Goal: Information Seeking & Learning: Learn about a topic

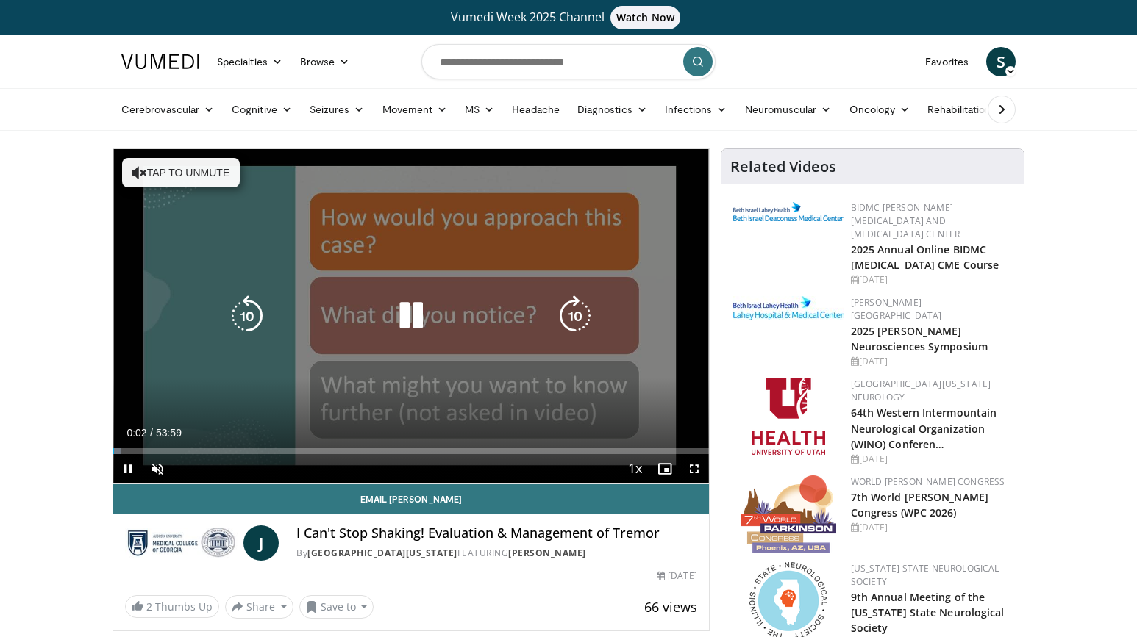
click at [177, 171] on button "Tap to unmute" at bounding box center [181, 172] width 118 height 29
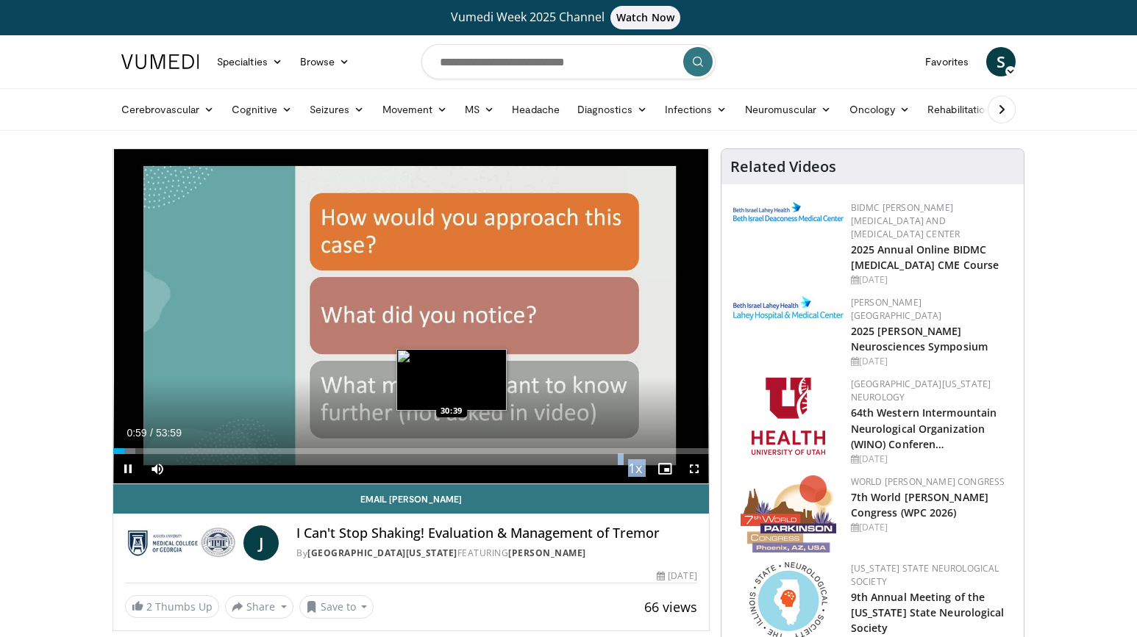
click at [451, 451] on video-js "**********" at bounding box center [411, 316] width 596 height 335
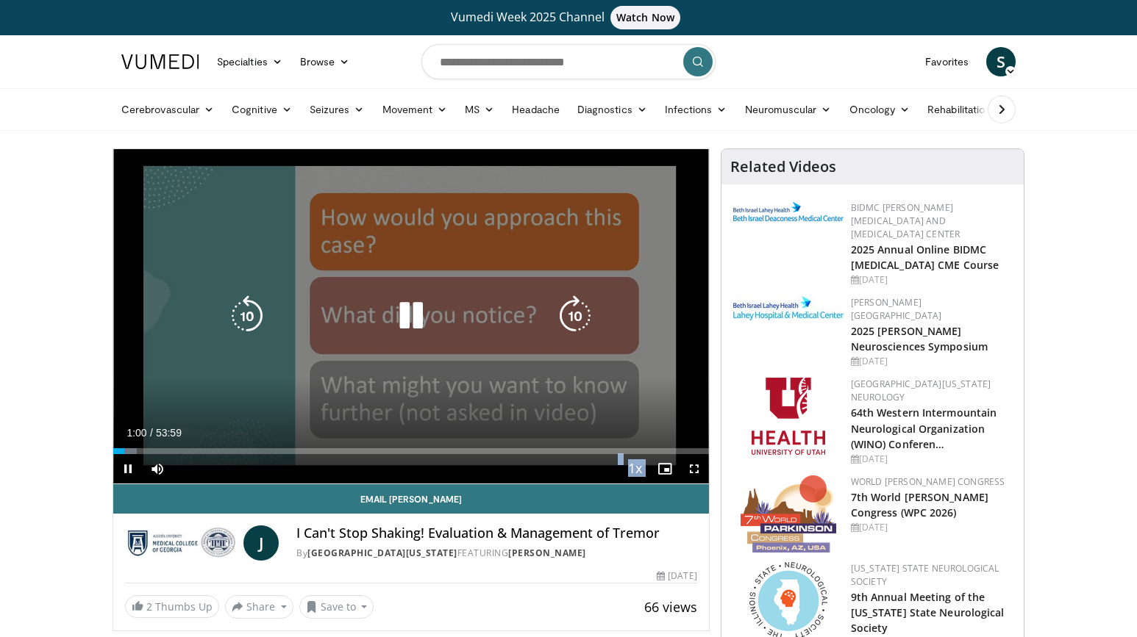
click at [451, 449] on video-js "**********" at bounding box center [411, 316] width 596 height 335
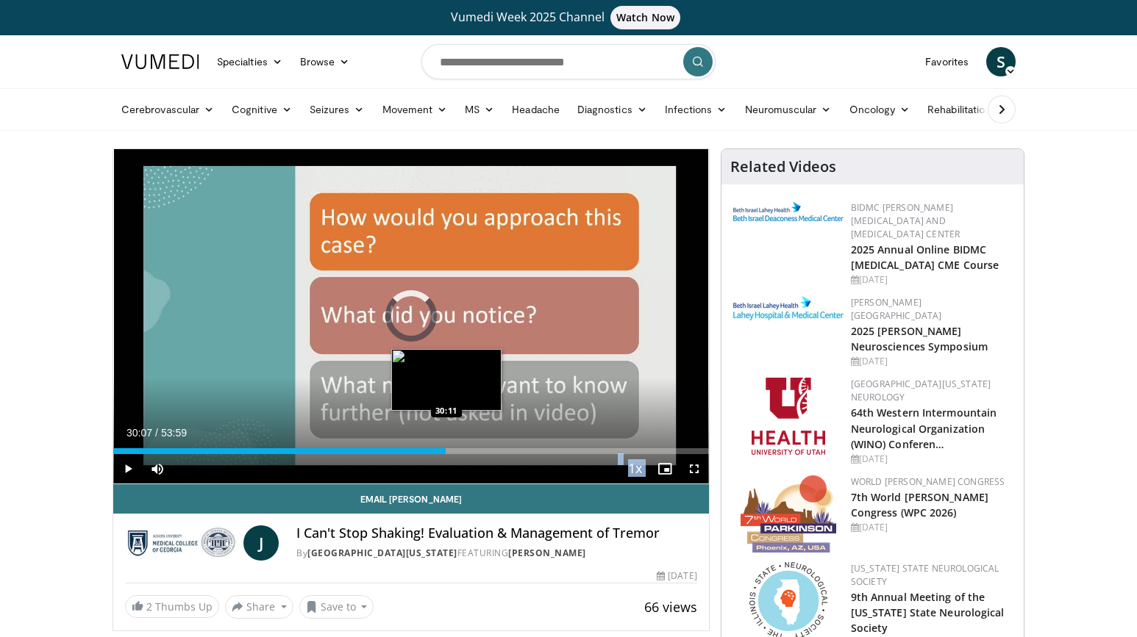
click at [445, 450] on div "Loaded : 3.98% 30:07 30:11" at bounding box center [411, 451] width 596 height 6
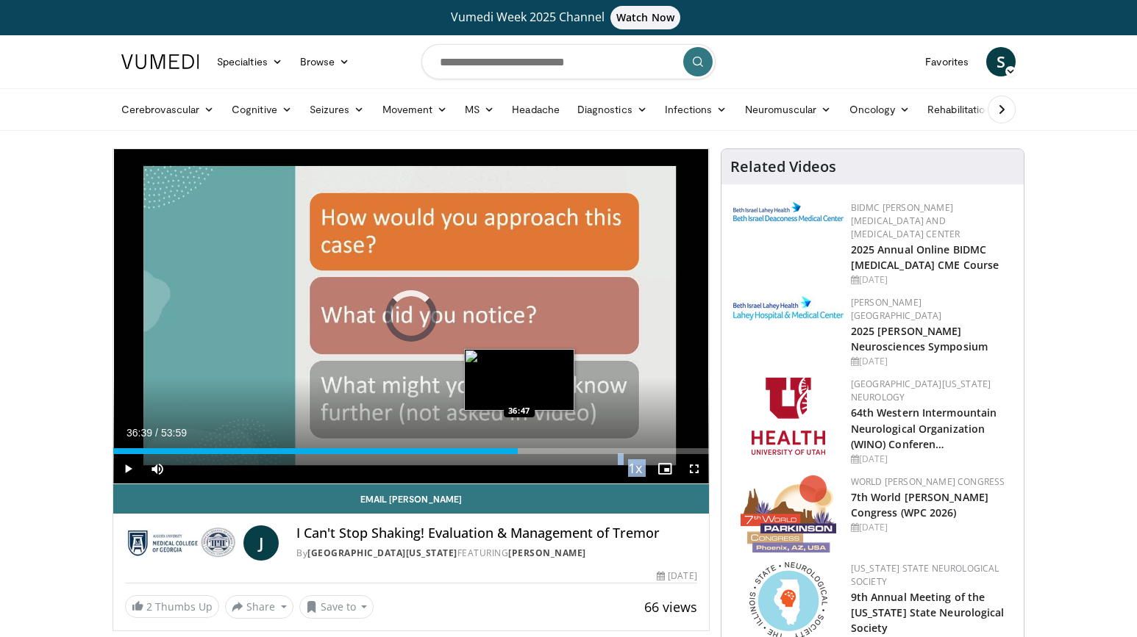
click at [517, 452] on div "Loaded : 0.00% 36:39 36:47" at bounding box center [411, 451] width 596 height 6
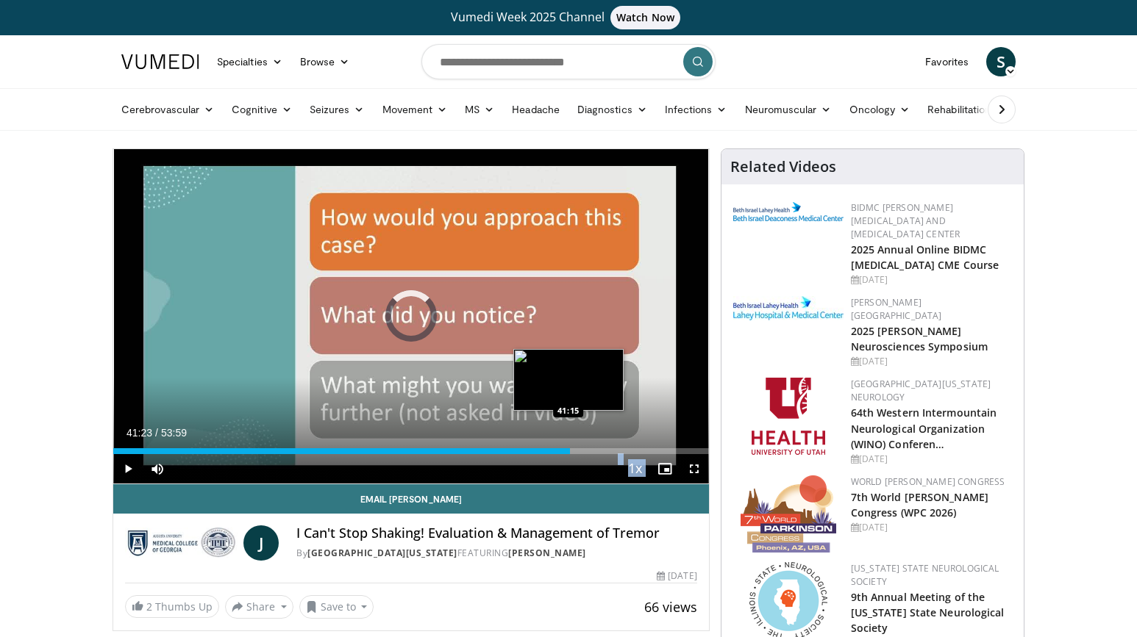
click at [569, 448] on div "Loaded : 0.00% 36:46 41:15" at bounding box center [411, 451] width 596 height 6
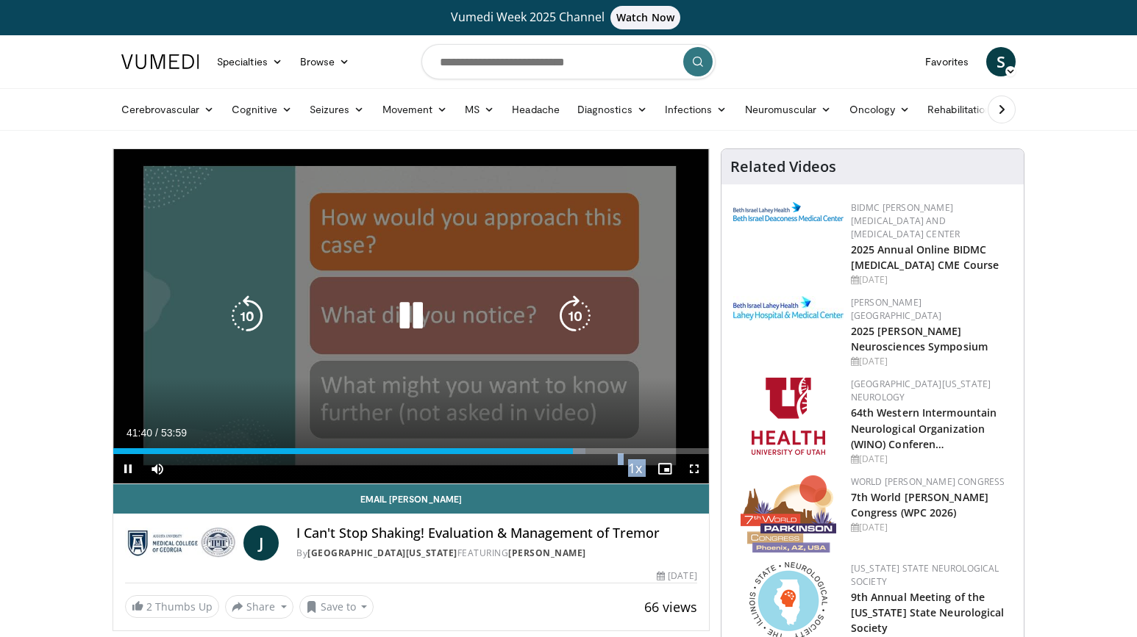
click at [252, 315] on icon "Video Player" at bounding box center [246, 316] width 41 height 41
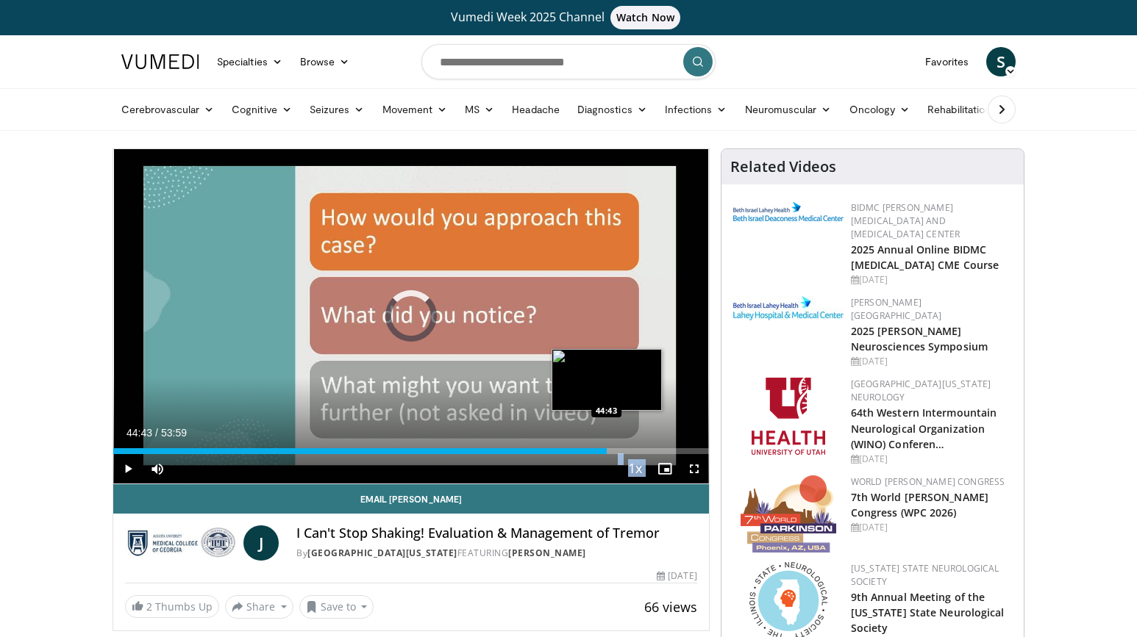
click at [607, 450] on div "Loaded : 79.32% 44:43 44:43" at bounding box center [411, 451] width 596 height 6
click at [629, 450] on div "Loaded : 0.00% 46:47 46:43" at bounding box center [411, 451] width 596 height 6
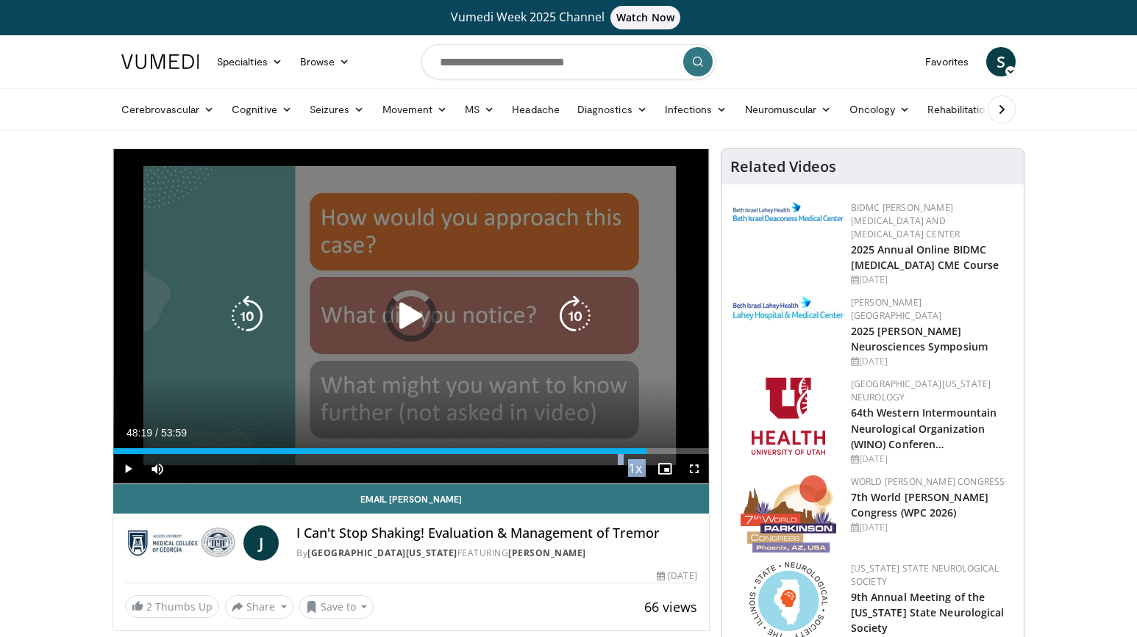
click at [646, 451] on div "Loaded : 88.91% 48:19 48:11" at bounding box center [411, 451] width 596 height 6
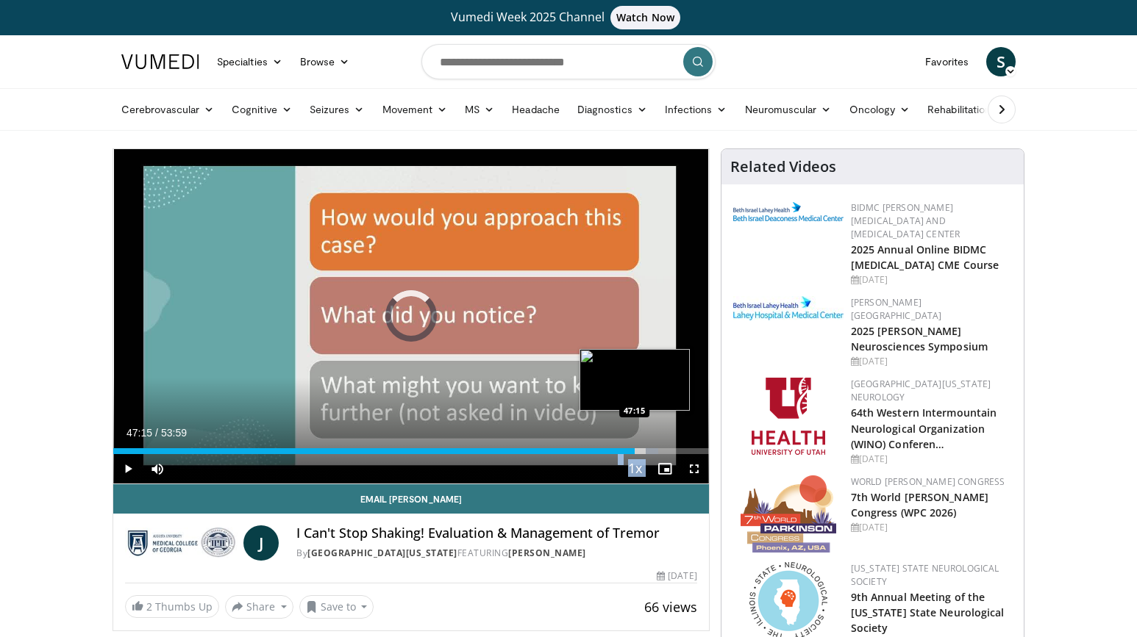
click at [634, 452] on div "Loaded : 91.57% 47:15 47:15" at bounding box center [411, 451] width 596 height 6
click at [628, 452] on div "47:19" at bounding box center [374, 451] width 522 height 6
click at [663, 450] on div "Loaded : 89.42% 49:55 49:55" at bounding box center [411, 451] width 596 height 6
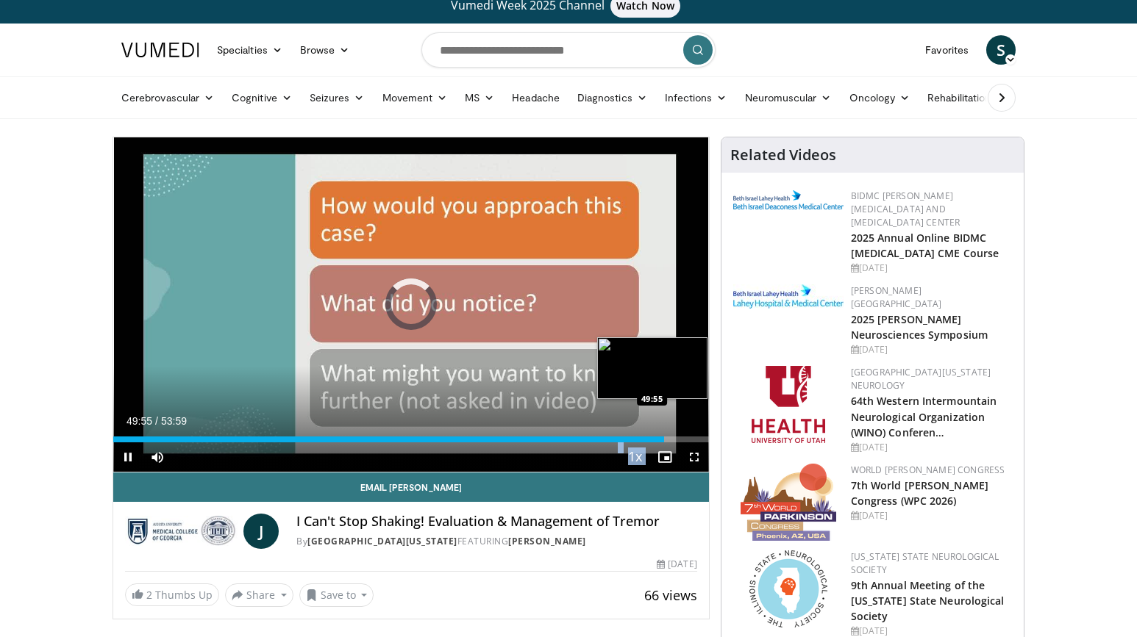
scroll to position [74, 0]
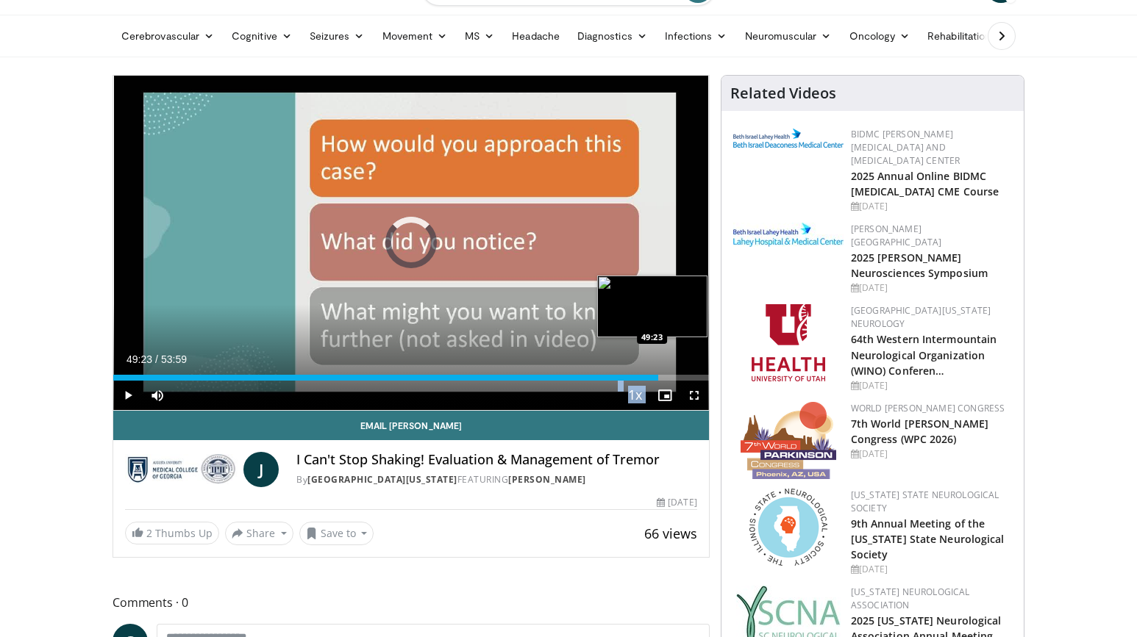
click at [657, 376] on div "49:23" at bounding box center [385, 378] width 545 height 6
click at [652, 376] on div "Loaded : 93.41% 48:51 48:55" at bounding box center [411, 378] width 596 height 6
click at [676, 377] on div "Loaded : 94.32% 49:55 50:59" at bounding box center [411, 378] width 596 height 6
click at [685, 377] on div "Progress Bar" at bounding box center [682, 378] width 12 height 6
click at [693, 376] on div "Progress Bar" at bounding box center [687, 378] width 17 height 6
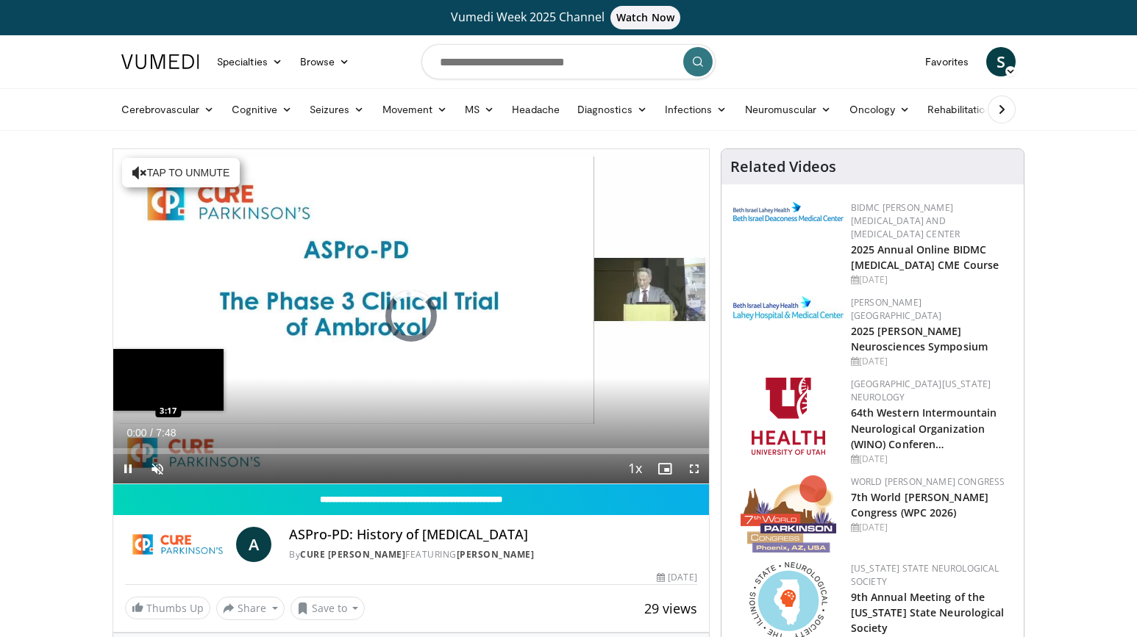
click at [364, 451] on div "Loaded : 0.00% 0:00 3:17" at bounding box center [411, 451] width 596 height 6
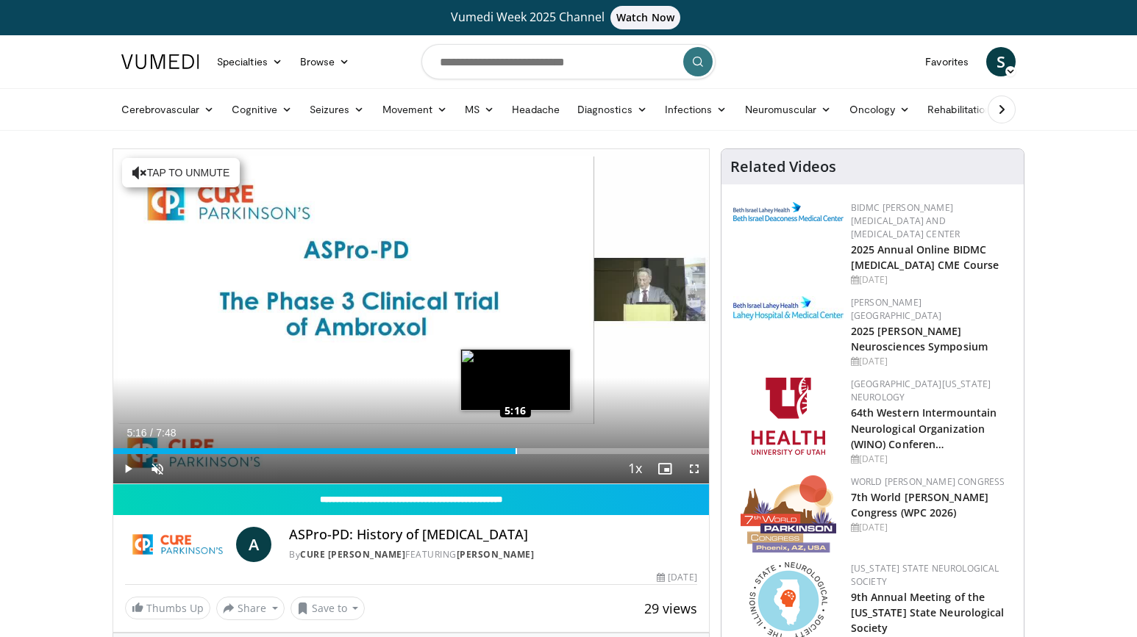
click at [515, 452] on div "Loaded : 68.27% 5:16 5:16" at bounding box center [411, 451] width 596 height 6
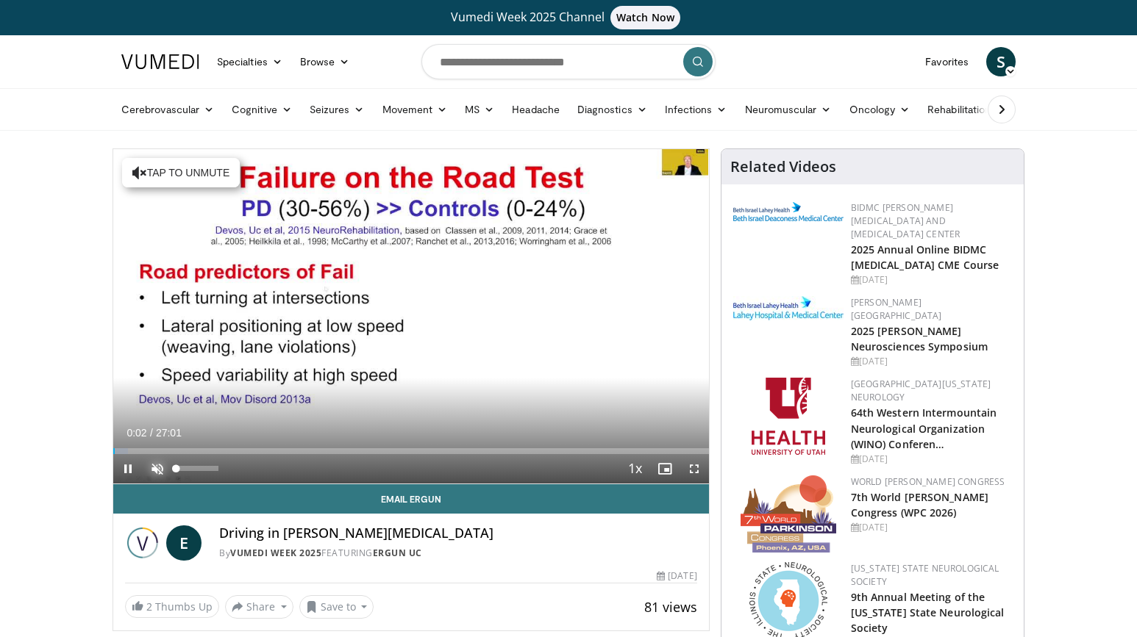
click at [157, 470] on span "Video Player" at bounding box center [157, 468] width 29 height 29
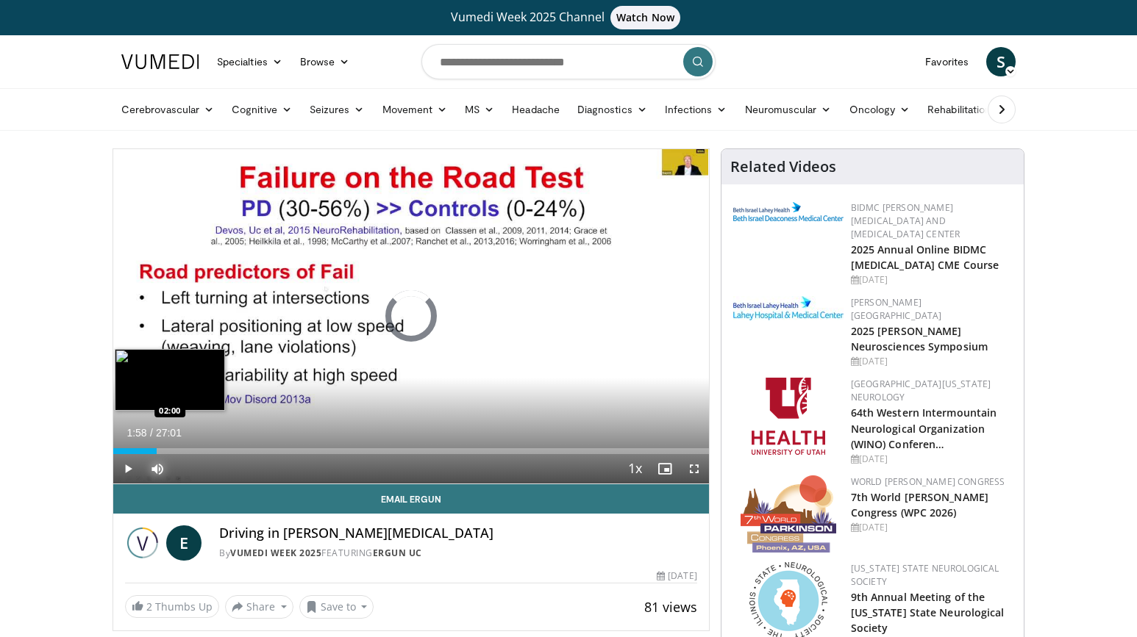
click at [157, 449] on div "Loaded : 6.11% 01:58 02:00" at bounding box center [411, 451] width 596 height 6
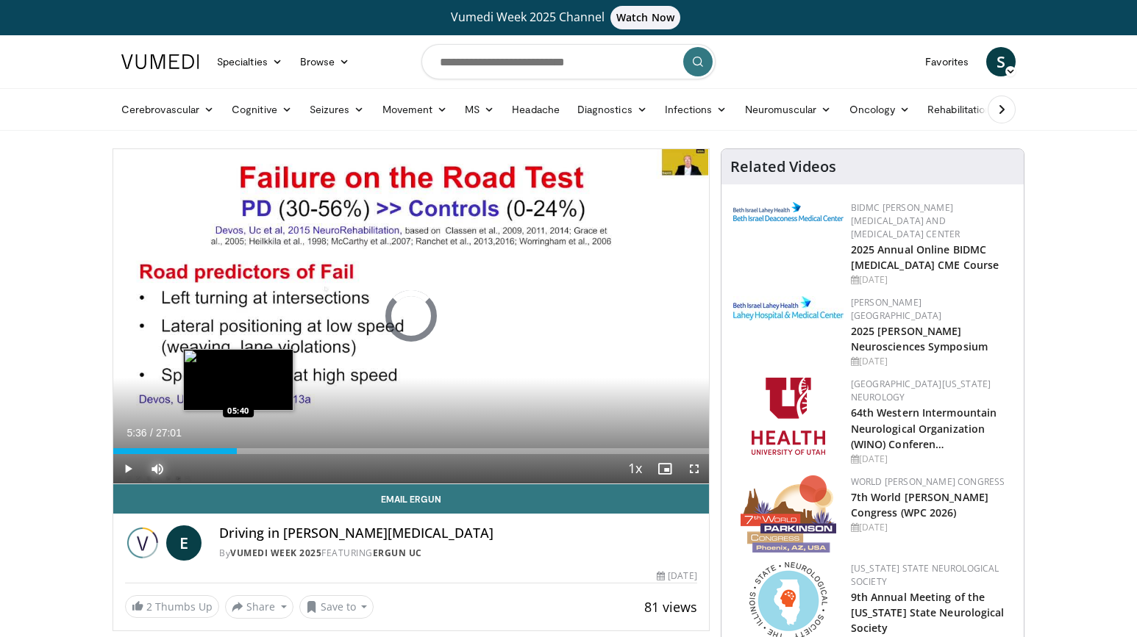
click at [237, 451] on div "Loaded : 12.23% 05:36 05:40" at bounding box center [411, 451] width 596 height 6
click at [235, 451] on div "05:34" at bounding box center [174, 451] width 123 height 6
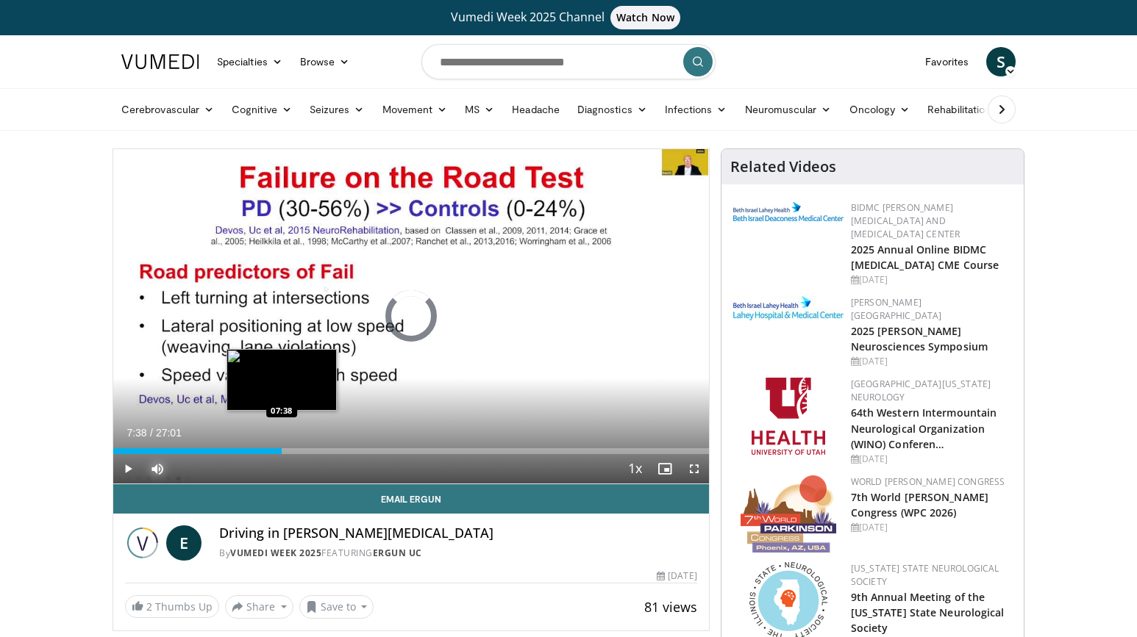
click at [281, 450] on div "Loaded : 26.55% 07:38 07:38" at bounding box center [411, 451] width 596 height 6
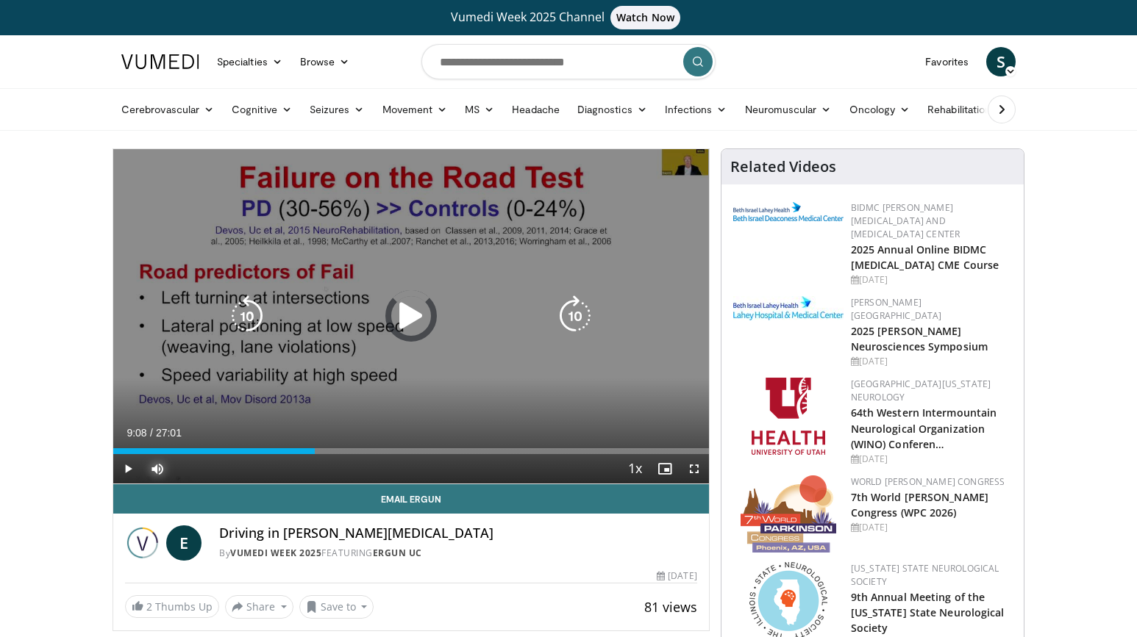
click at [315, 453] on div "Loaded : 33.34% 09:08 09:06" at bounding box center [411, 451] width 596 height 6
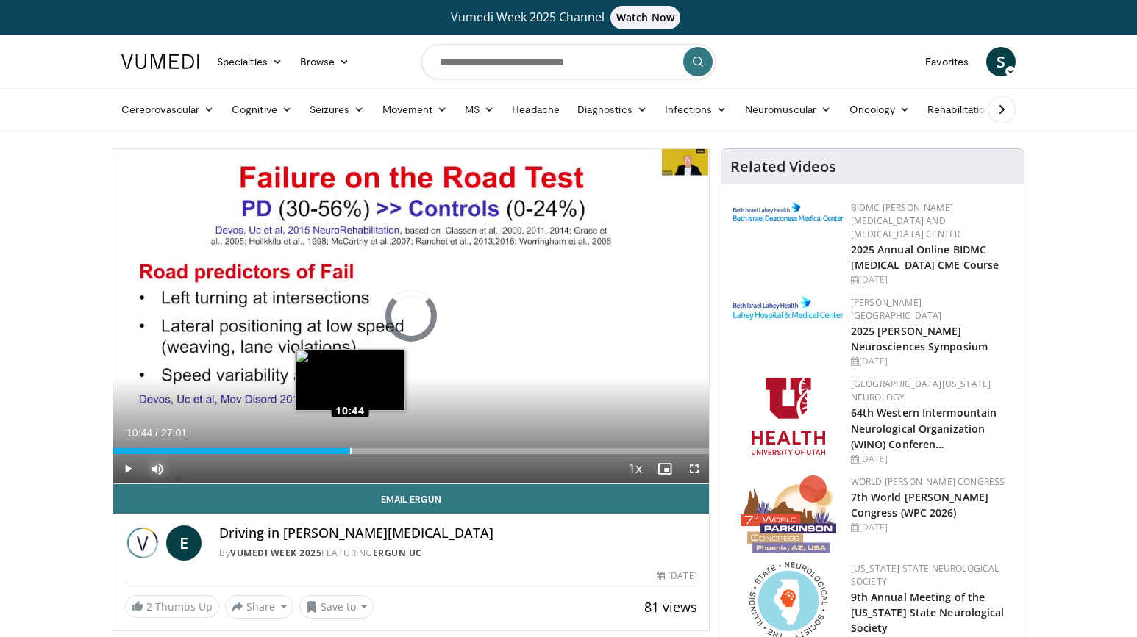
click at [350, 451] on div "Loaded : 0.00% 09:22 10:44" at bounding box center [411, 451] width 596 height 6
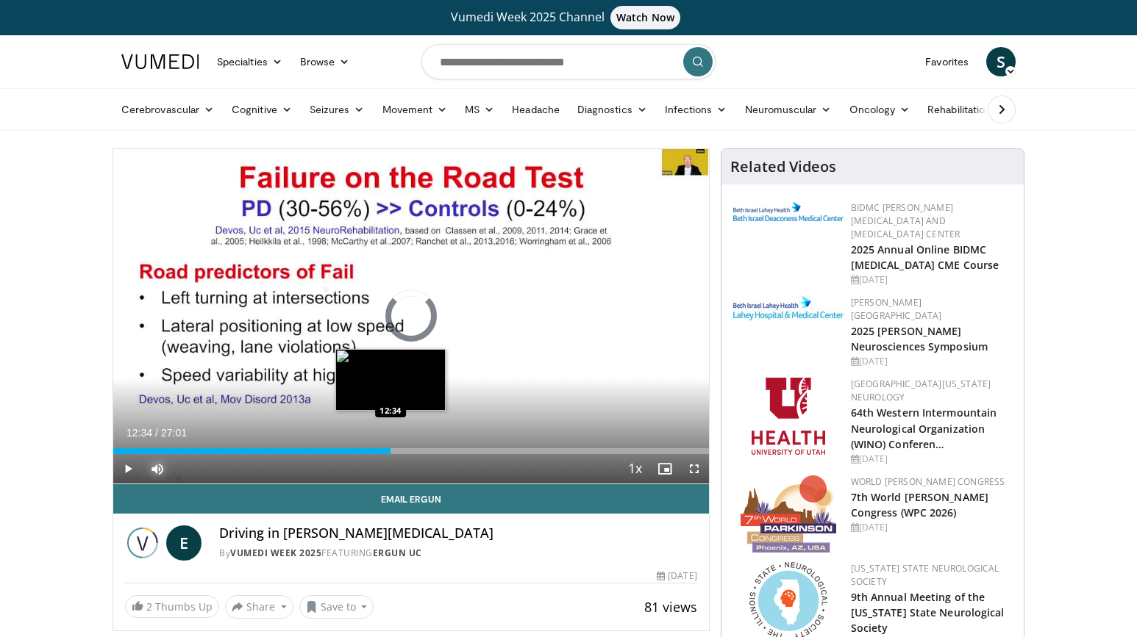
click at [390, 450] on div "Loaded : 43.83% 12:34 12:34" at bounding box center [411, 451] width 596 height 6
click at [424, 449] on div "Loaded : 50.62% 14:06 14:06" at bounding box center [411, 451] width 596 height 6
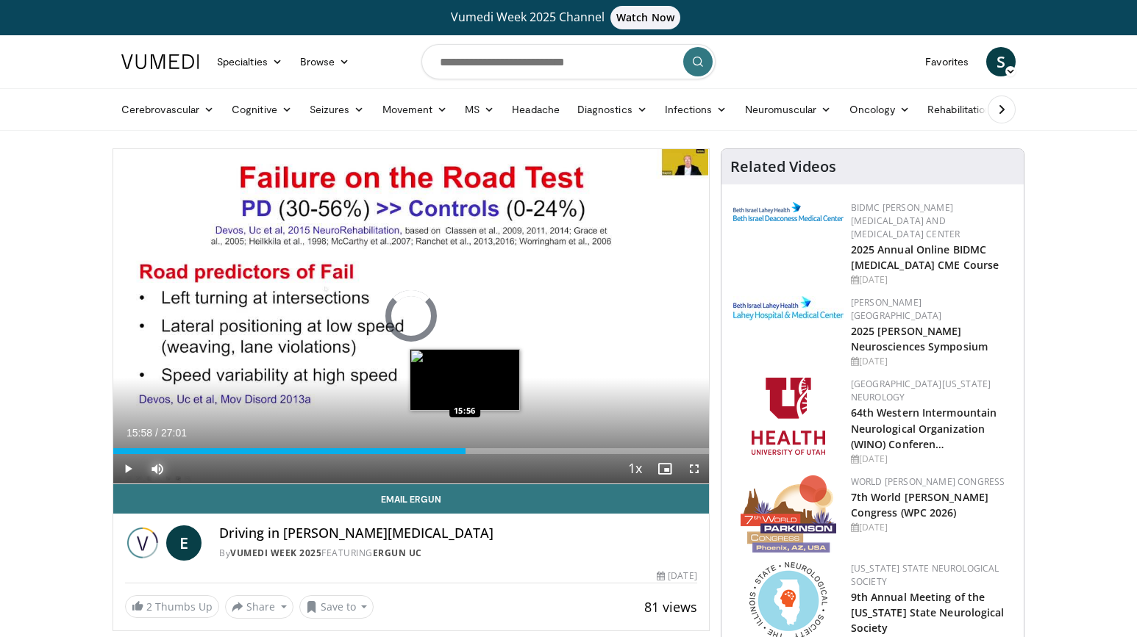
click at [465, 452] on div "Loaded : 57.41% 15:58 15:56" at bounding box center [411, 451] width 596 height 6
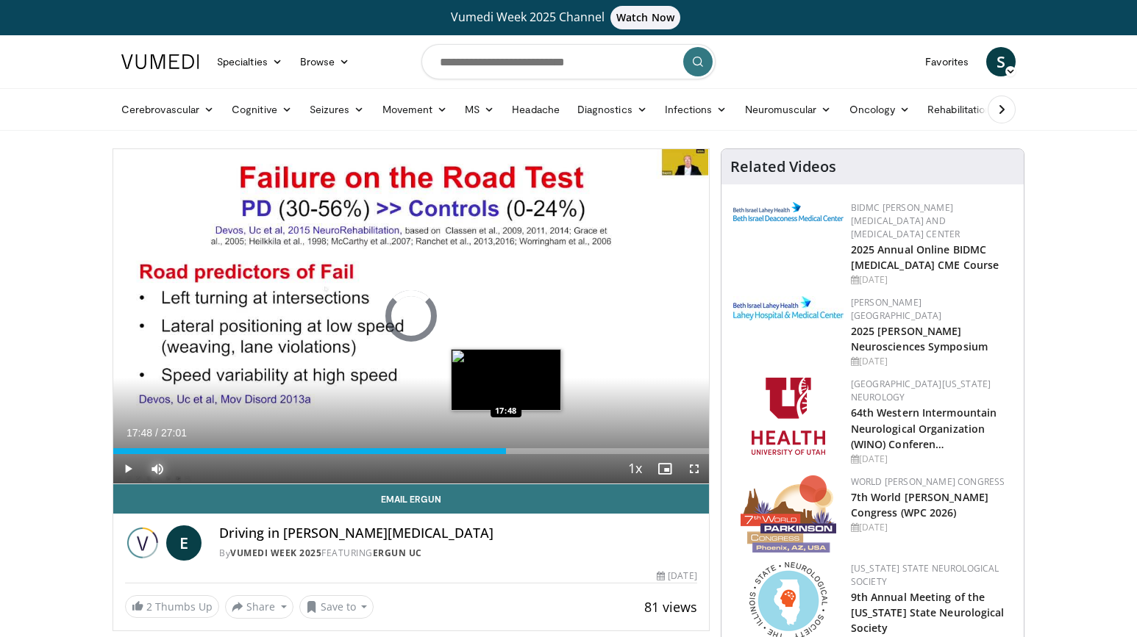
click at [505, 451] on div "Loaded : 0.00% 17:48 17:48" at bounding box center [411, 451] width 596 height 6
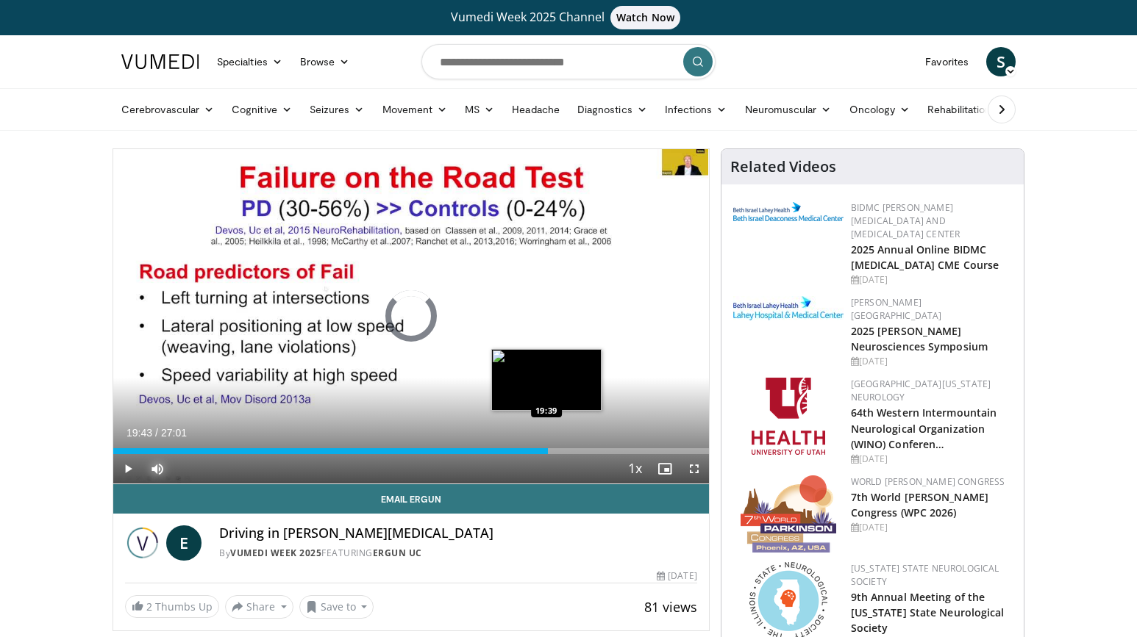
click at [547, 451] on div "Loaded : 70.35% 19:43 19:39" at bounding box center [411, 451] width 596 height 6
click at [578, 448] on div "Loaded : 77.70% 21:05 21:05" at bounding box center [411, 451] width 596 height 6
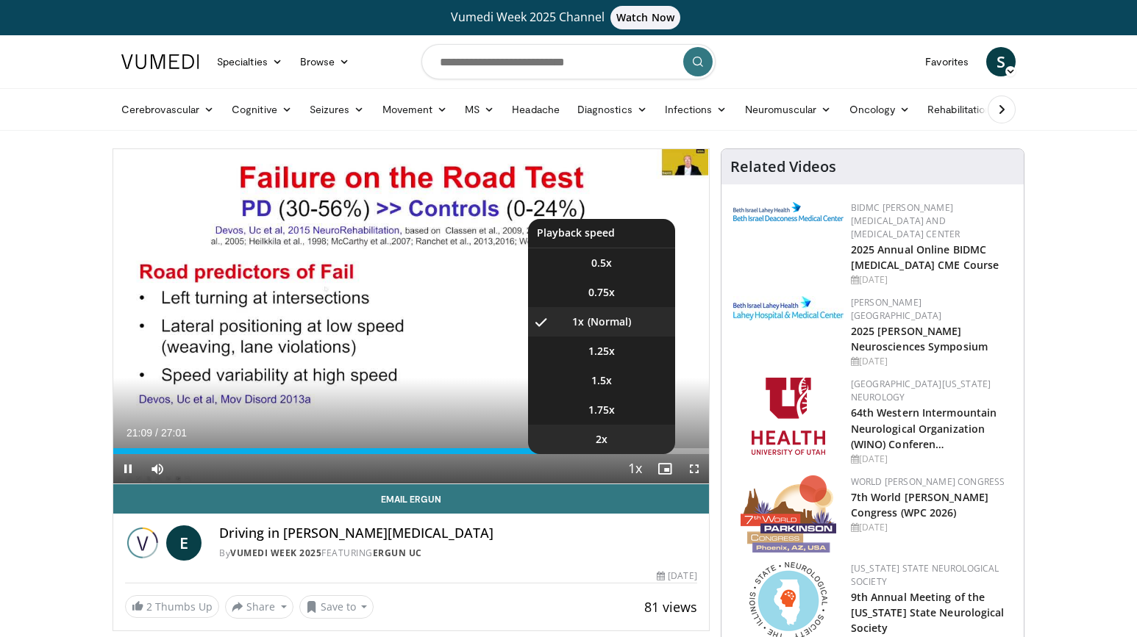
click at [615, 451] on li "2x" at bounding box center [601, 439] width 147 height 29
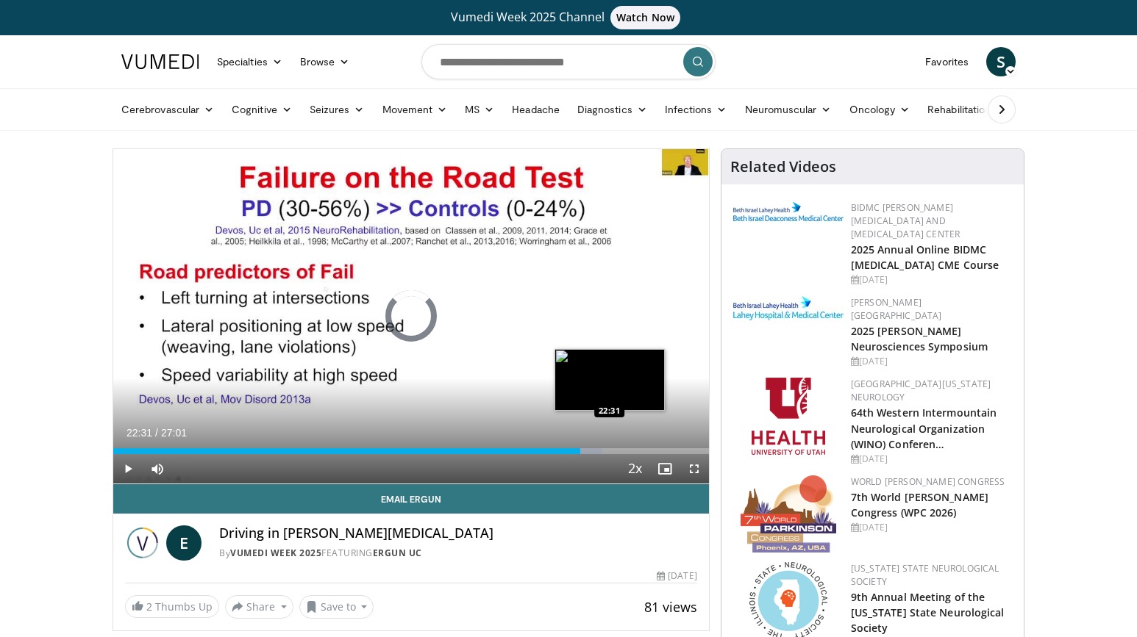
click at [609, 449] on div "Loaded : 82.11% 21:10 22:31" at bounding box center [411, 451] width 596 height 6
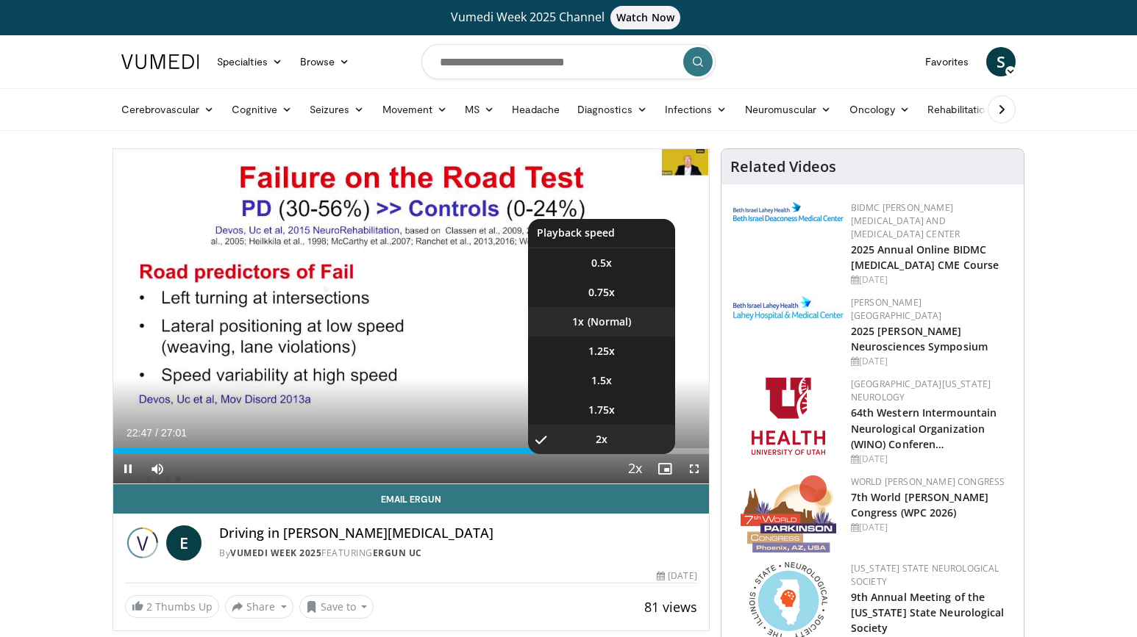
click at [612, 321] on li "1x" at bounding box center [601, 321] width 147 height 29
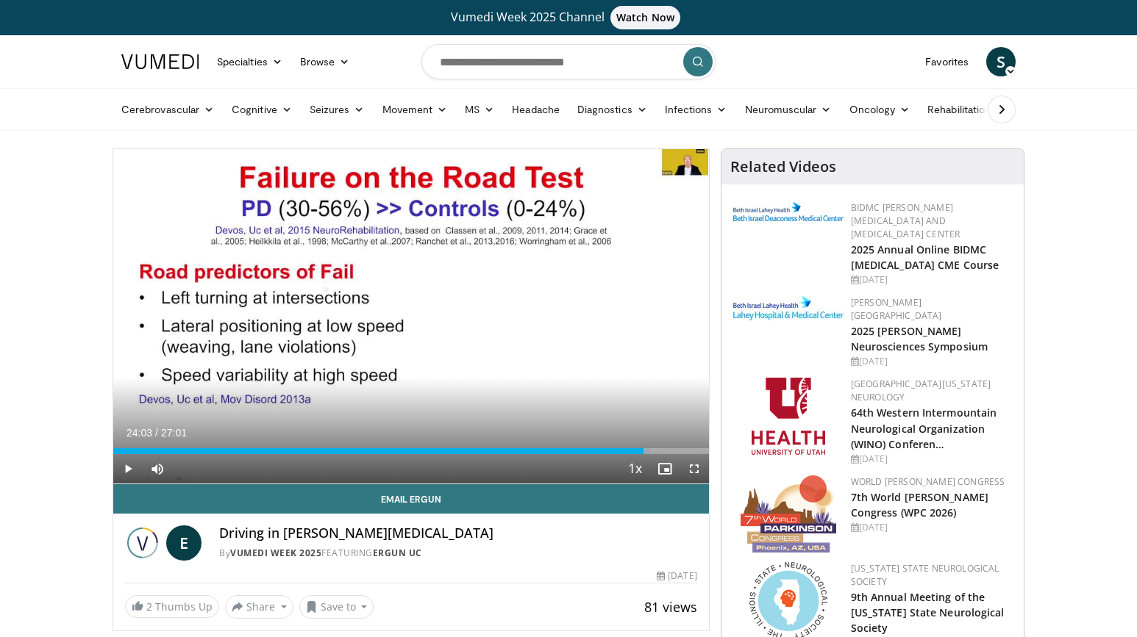
click at [643, 450] on div "Loaded : 90.13% 24:03 24:03" at bounding box center [411, 451] width 596 height 6
click at [639, 450] on div "Loaded : 92.99% 23:51 23:51" at bounding box center [411, 451] width 596 height 6
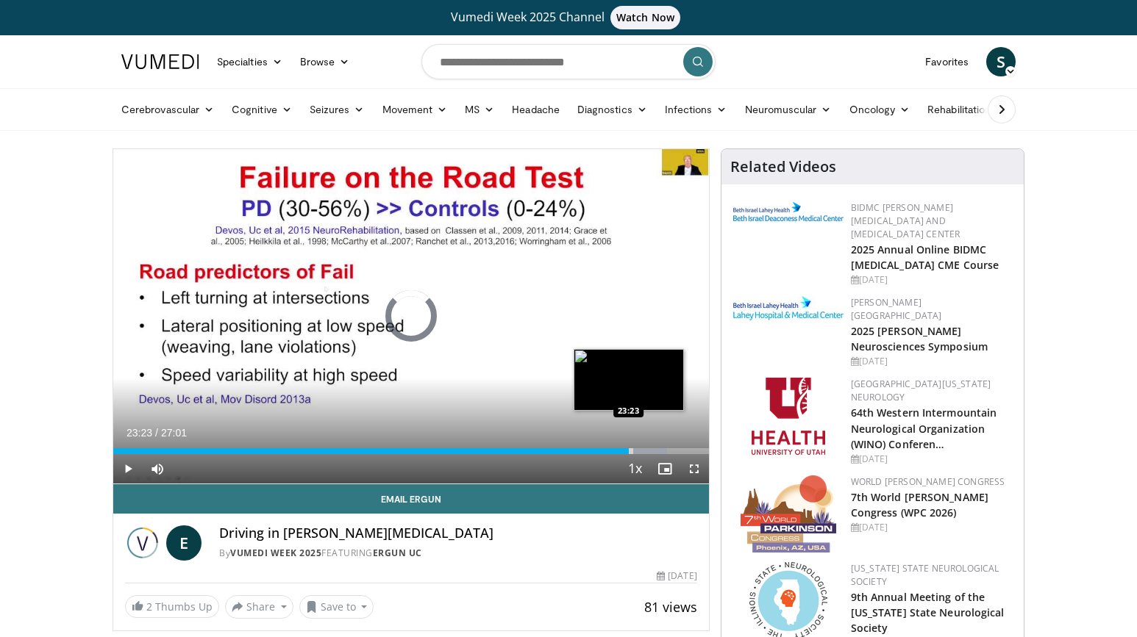
click at [628, 450] on div "23:52" at bounding box center [370, 451] width 515 height 6
click at [618, 451] on div "Loaded : 90.54% 23:26 22:53" at bounding box center [411, 451] width 596 height 6
